Goal: Navigation & Orientation: Find specific page/section

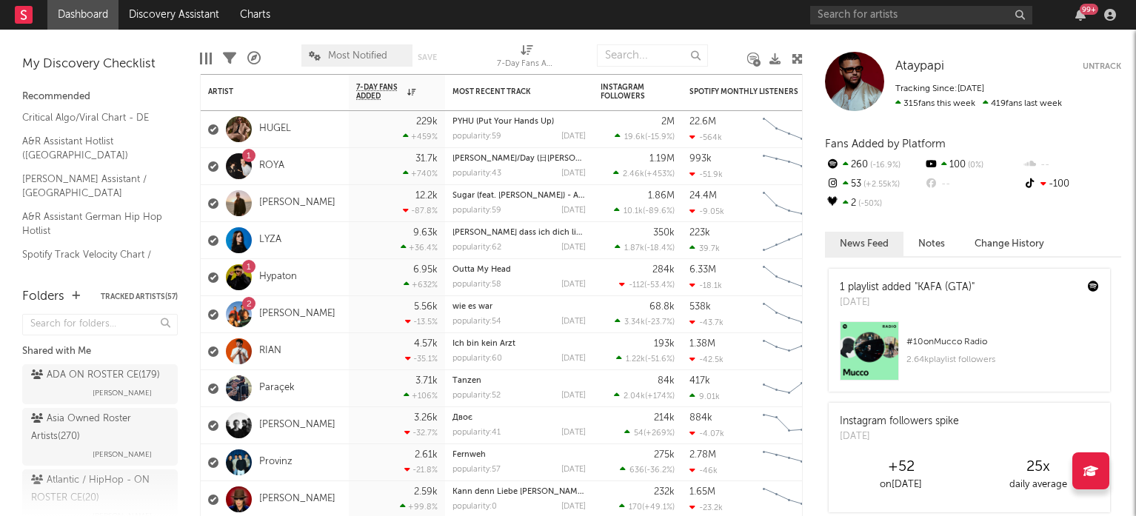
click at [795, 59] on icon at bounding box center [797, 58] width 11 height 11
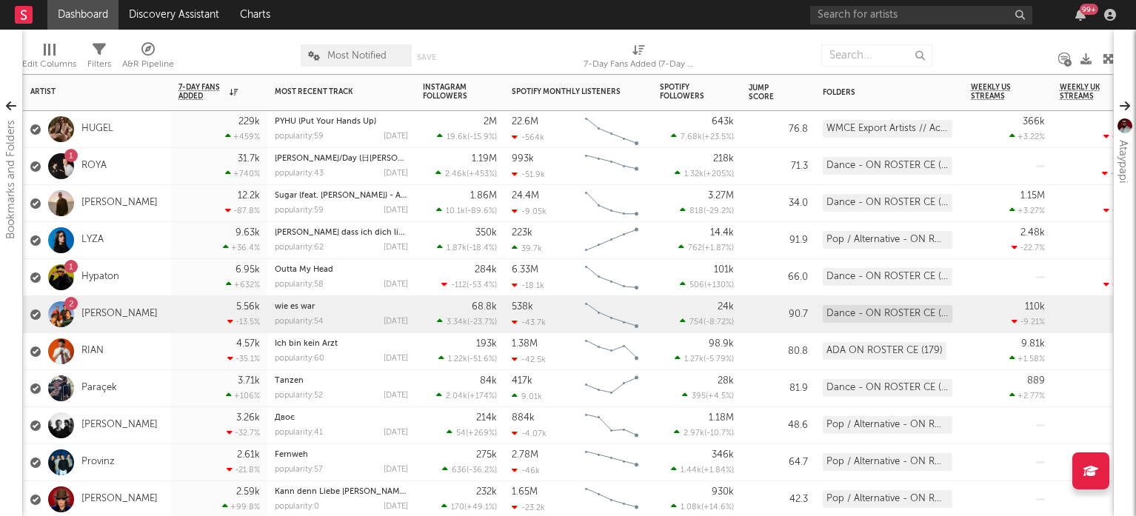
click at [157, 313] on div "2 OSWALD" at bounding box center [97, 314] width 148 height 37
click at [167, 156] on div "1 ROYA" at bounding box center [97, 166] width 148 height 37
